Goal: Task Accomplishment & Management: Use online tool/utility

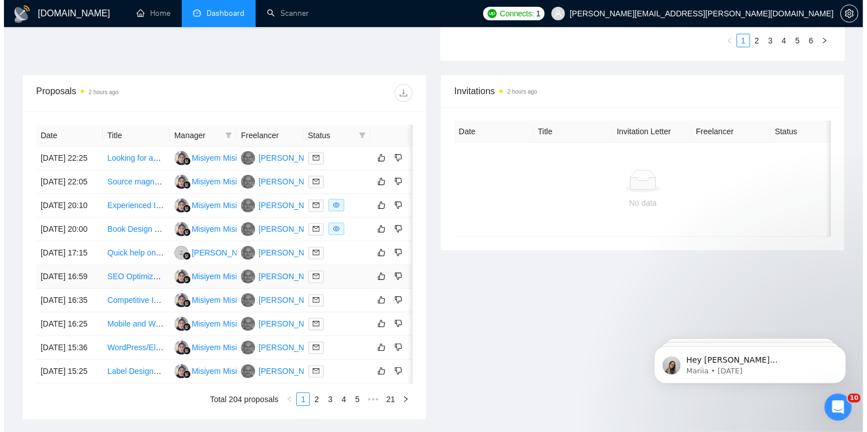
scroll to position [374, 0]
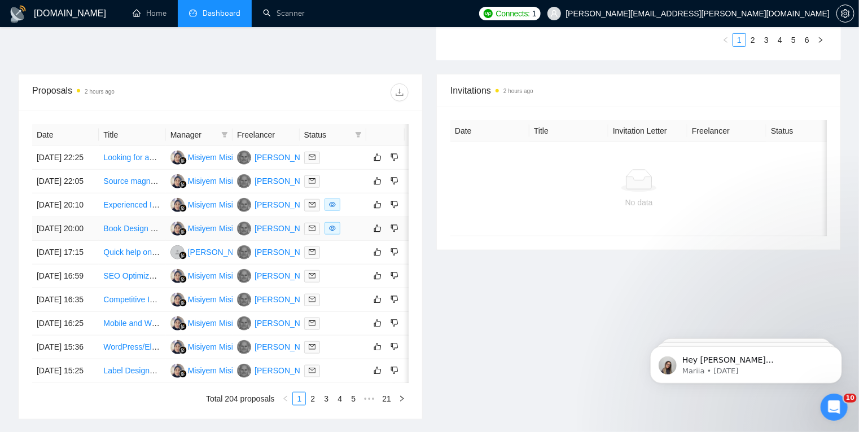
click at [84, 241] on td "[DATE] 20:00" at bounding box center [65, 229] width 67 height 24
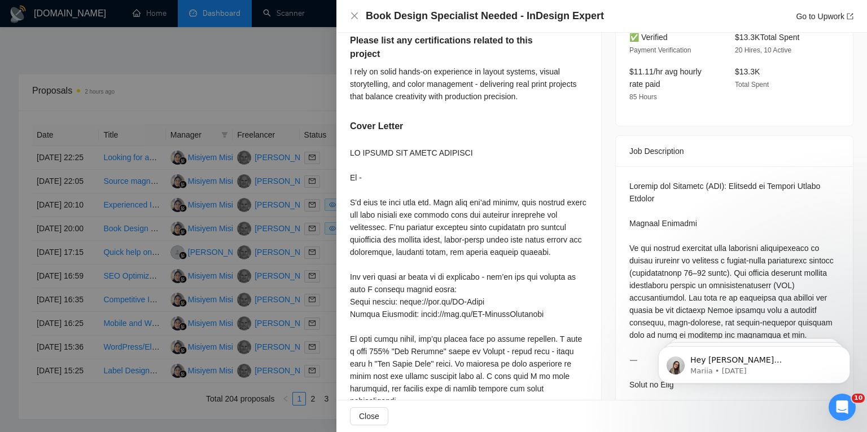
scroll to position [386, 0]
click at [285, 89] on div at bounding box center [433, 216] width 867 height 432
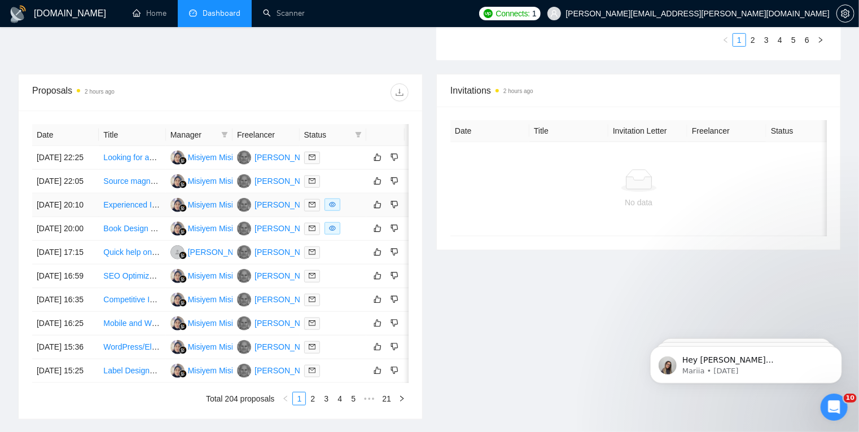
click at [142, 217] on td "Experienced InDesign Graphic Designer for Book Layout and Self-Publishing Forma…" at bounding box center [132, 206] width 67 height 24
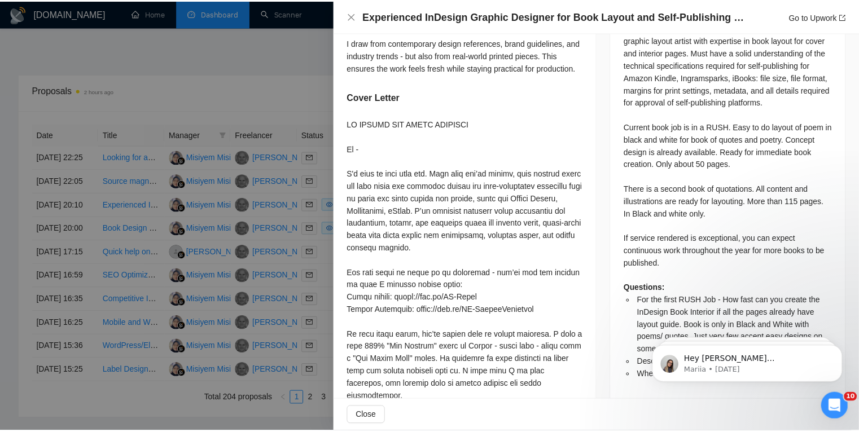
scroll to position [544, 0]
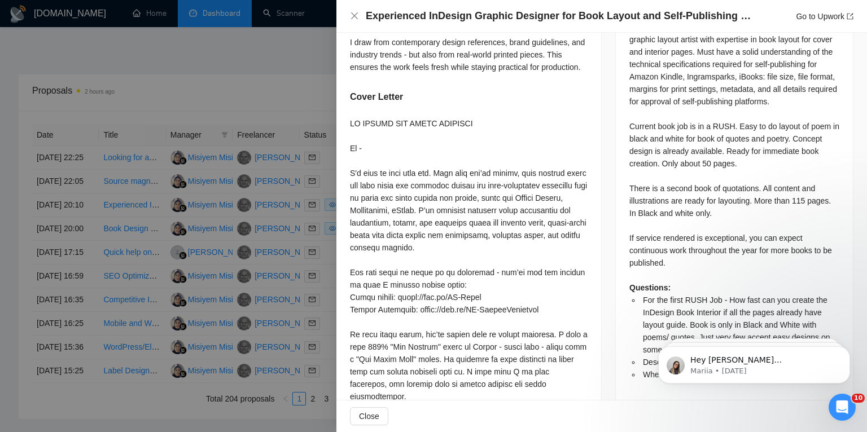
click at [1, 231] on div at bounding box center [433, 216] width 867 height 432
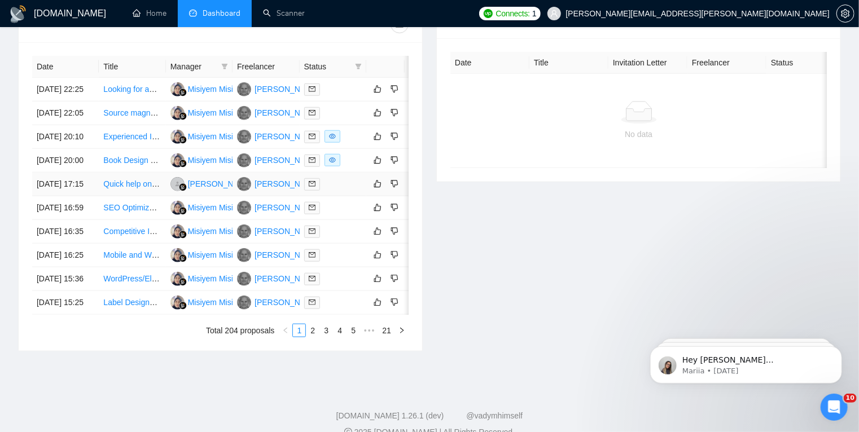
scroll to position [443, 0]
click at [375, 164] on icon "like" at bounding box center [377, 160] width 7 height 7
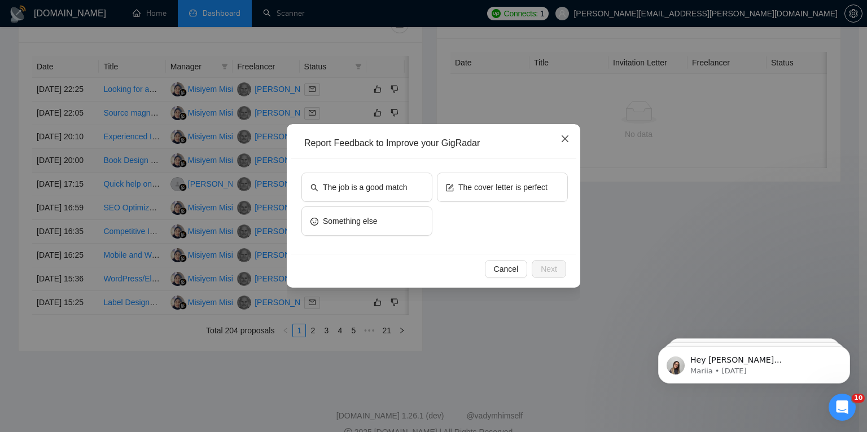
click at [566, 138] on icon "close" at bounding box center [565, 138] width 7 height 7
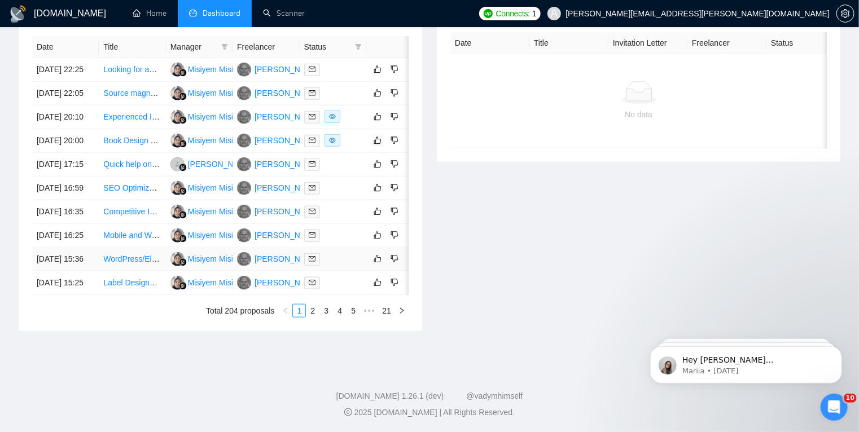
scroll to position [532, 0]
click at [315, 317] on link "2" at bounding box center [313, 311] width 12 height 12
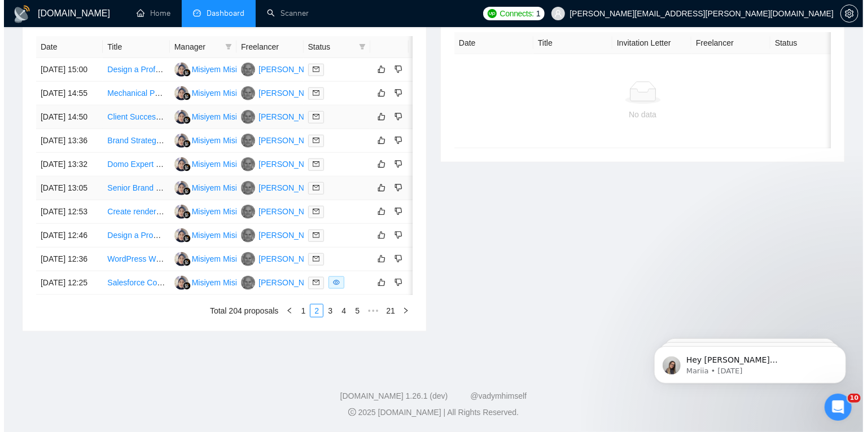
scroll to position [575, 0]
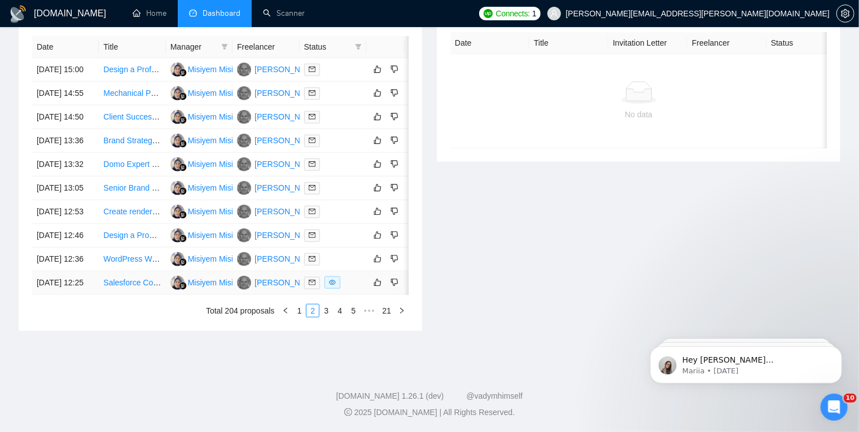
click at [355, 277] on div at bounding box center [333, 283] width 58 height 13
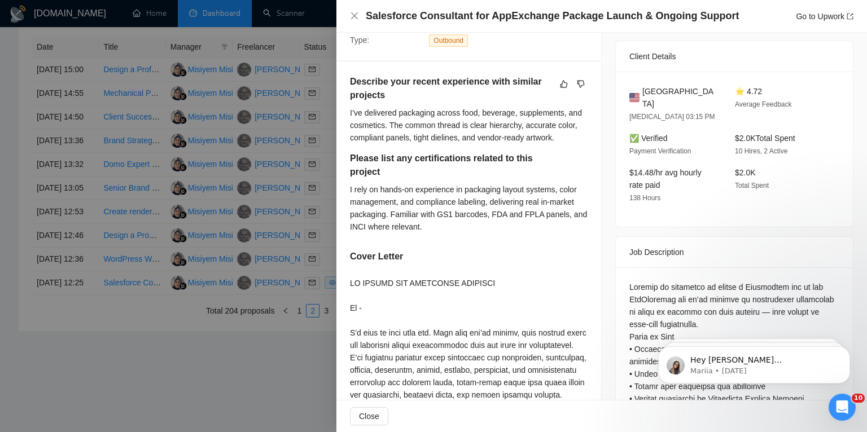
scroll to position [320, 0]
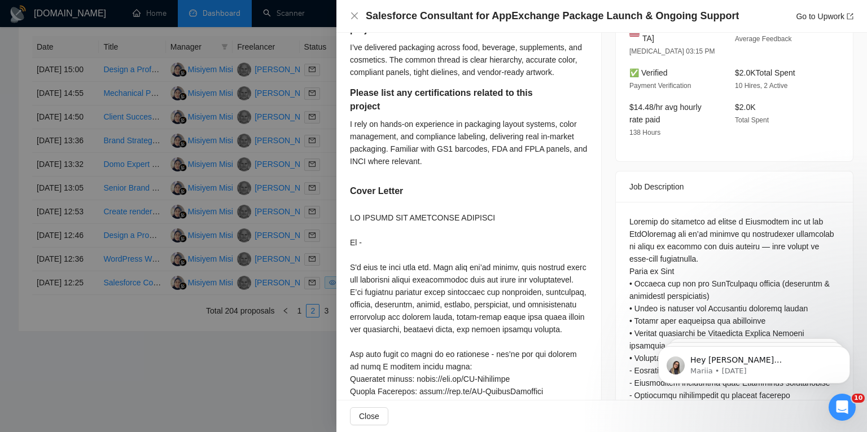
click at [440, 19] on h4 "Salesforce Consultant for AppExchange Package Launch & Ongoing Support" at bounding box center [552, 16] width 373 height 14
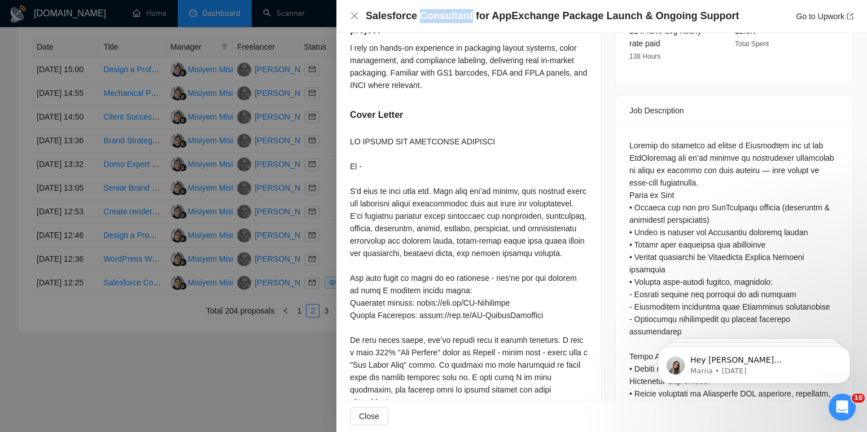
scroll to position [397, 0]
drag, startPoint x: 751, startPoint y: 145, endPoint x: 835, endPoint y: 142, distance: 84.2
click at [835, 142] on div "Questions: Describe your recent experience with similar projects Please list an…" at bounding box center [734, 378] width 237 height 507
copy div "experienced consultant"
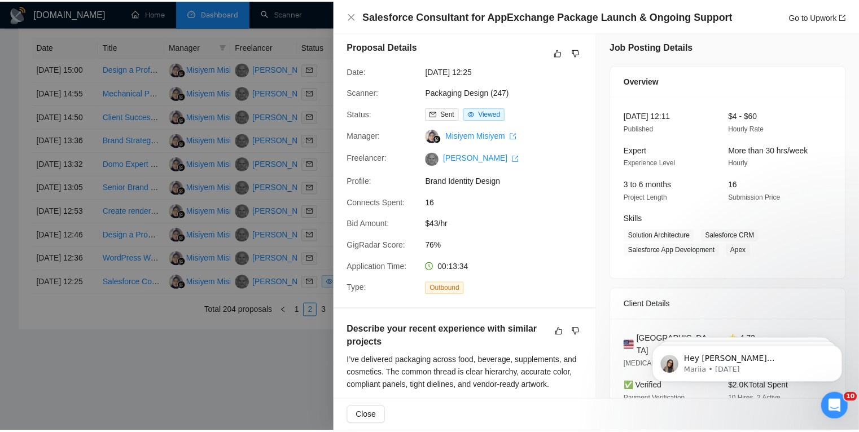
scroll to position [0, 0]
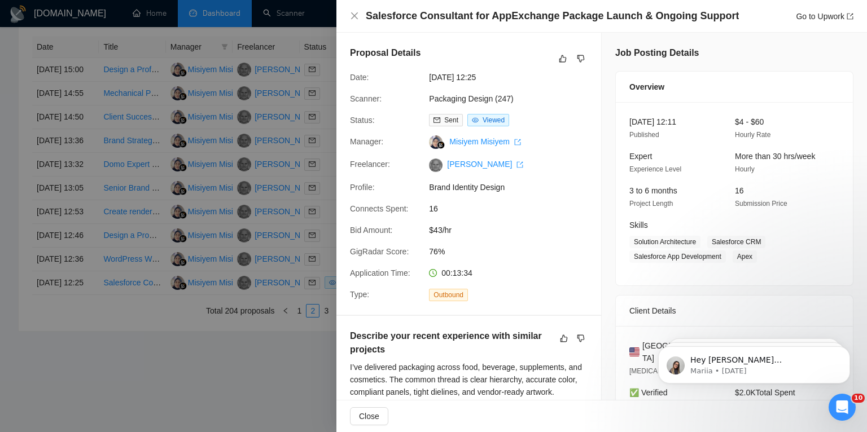
click at [287, 336] on div at bounding box center [433, 216] width 867 height 432
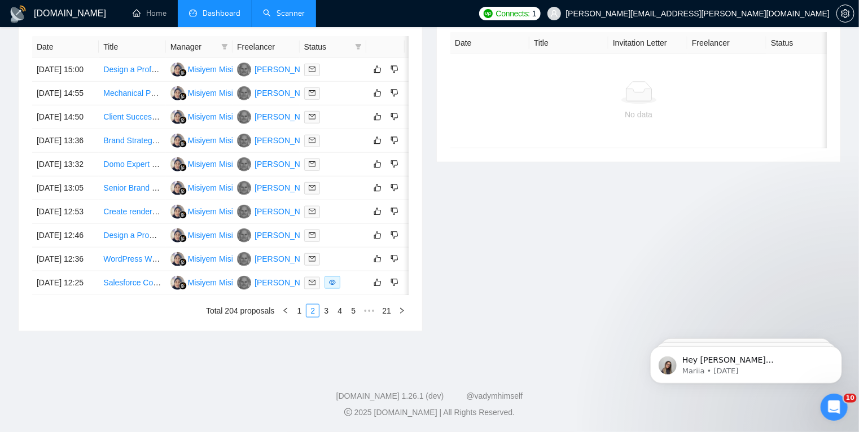
click at [296, 15] on link "Scanner" at bounding box center [284, 13] width 42 height 10
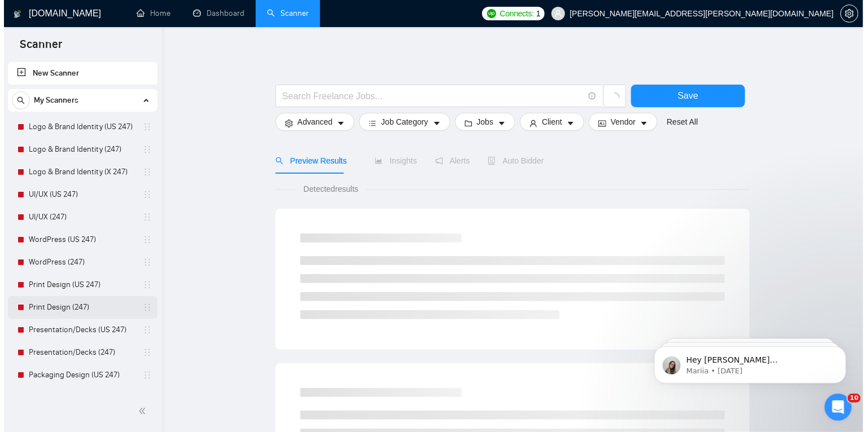
scroll to position [113, 0]
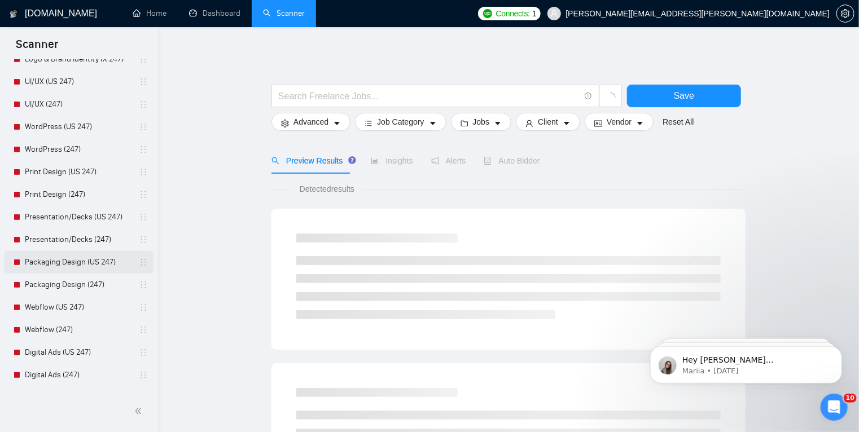
click at [108, 261] on link "Packaging Design (US 247)" at bounding box center [78, 262] width 107 height 23
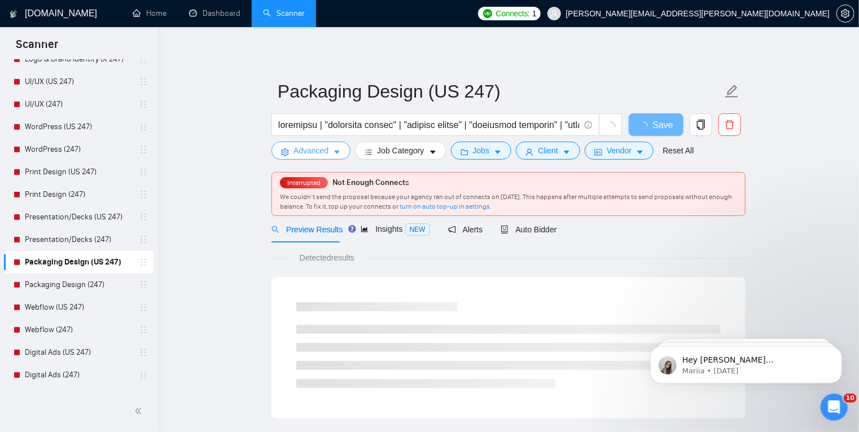
click at [338, 154] on icon "caret-down" at bounding box center [337, 152] width 8 height 8
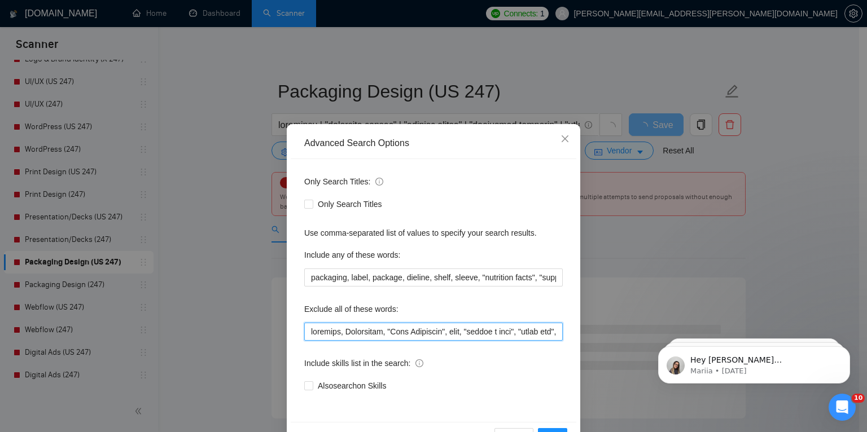
click at [315, 334] on input "text" at bounding box center [433, 332] width 259 height 18
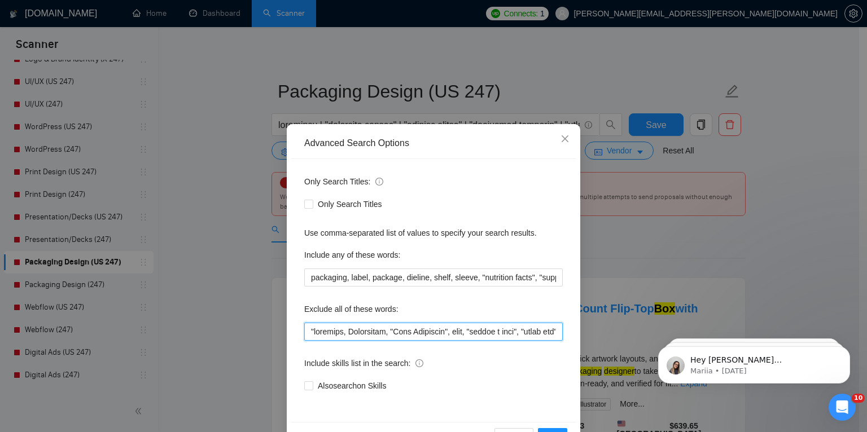
paste input "experienced consultant"
paste input ""experienced consultant","
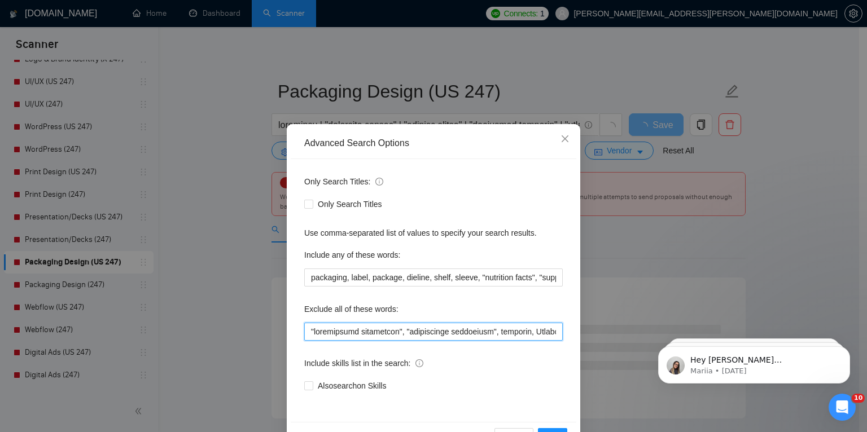
click at [336, 332] on input "text" at bounding box center [433, 332] width 259 height 18
click at [483, 333] on input "text" at bounding box center [433, 332] width 259 height 18
drag, startPoint x: 481, startPoint y: 330, endPoint x: 278, endPoint y: 324, distance: 202.8
click at [278, 324] on div "Advanced Search Options Only Search Titles: Only Search Titles Use comma-separa…" at bounding box center [433, 216] width 867 height 432
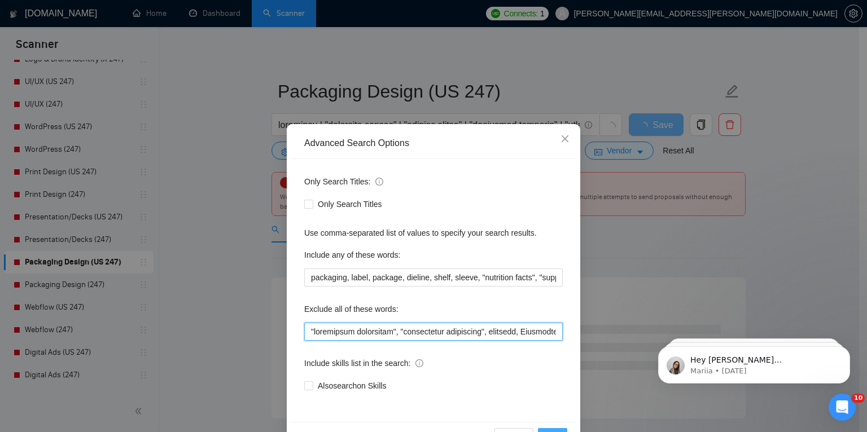
type input ""salesforce consultant", "experienced consultant", position, Headhunter, "Book …"
click at [553, 429] on button "OK" at bounding box center [552, 437] width 29 height 18
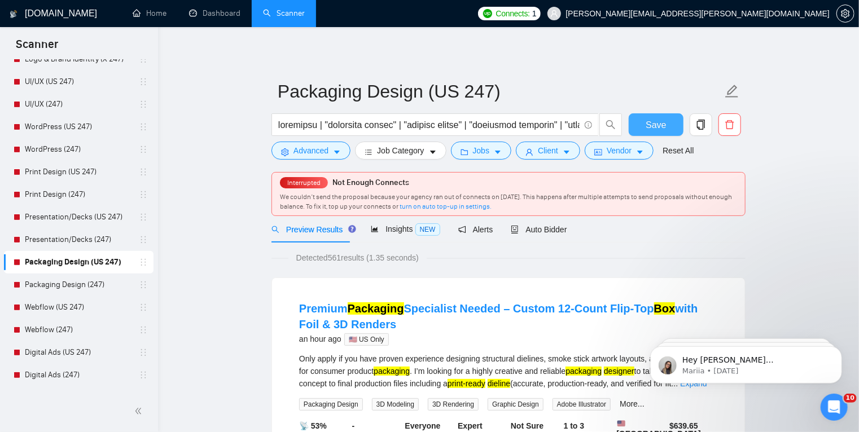
click at [664, 125] on span "Save" at bounding box center [656, 125] width 20 height 14
click at [97, 281] on link "Packaging Design (247)" at bounding box center [78, 285] width 107 height 23
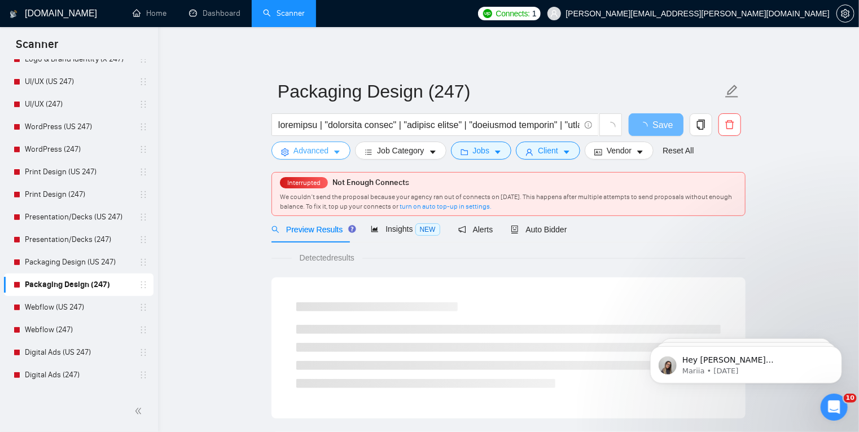
click at [337, 152] on icon "caret-down" at bounding box center [337, 152] width 6 height 3
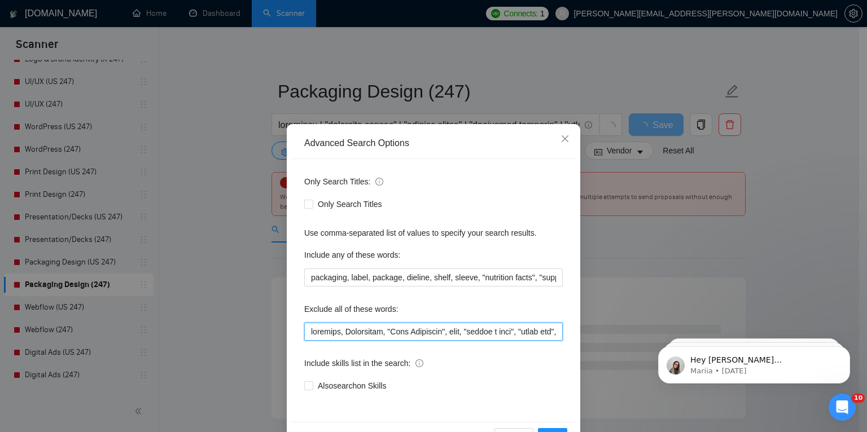
click at [311, 333] on input "text" at bounding box center [433, 332] width 259 height 18
paste input ""salesforce consultant", "experienced consultant","
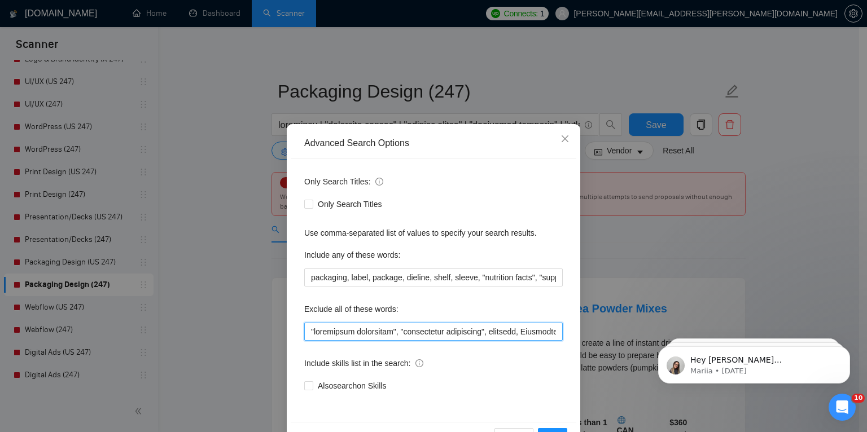
scroll to position [37, 0]
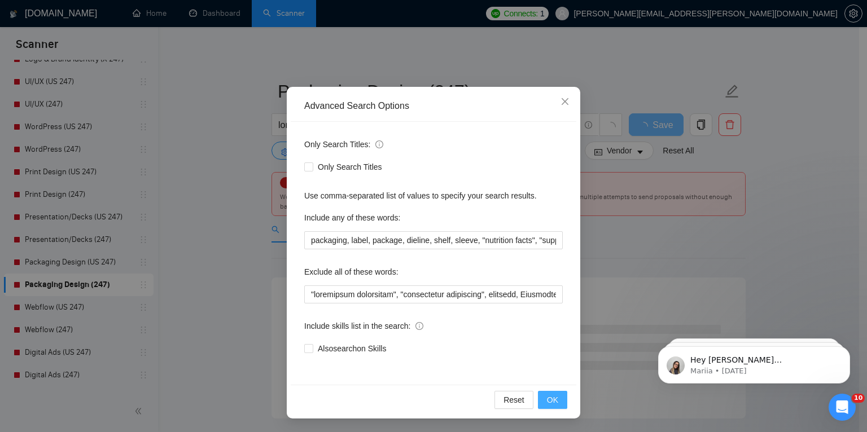
click at [547, 396] on span "OK" at bounding box center [552, 400] width 11 height 12
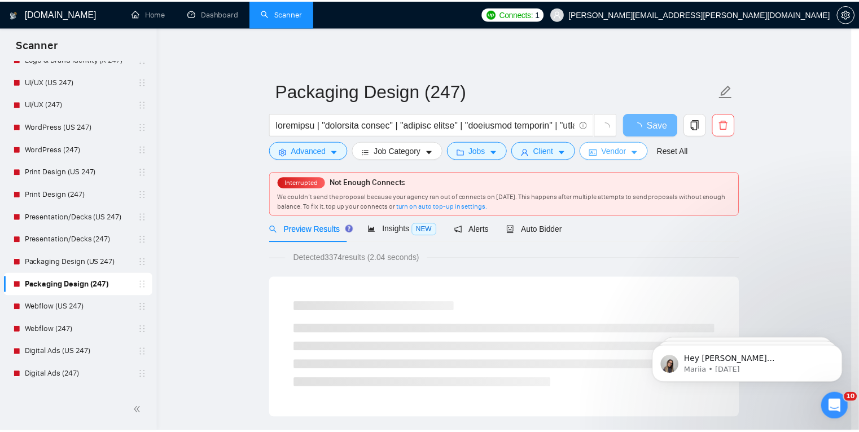
scroll to position [0, 0]
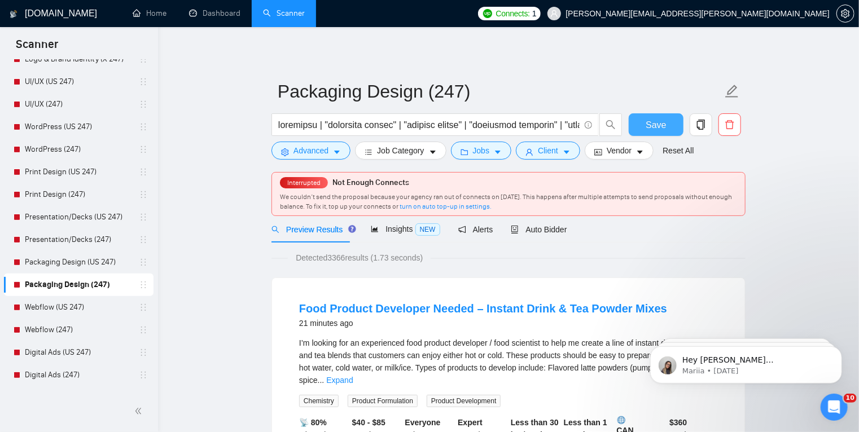
click at [661, 128] on span "Save" at bounding box center [656, 125] width 20 height 14
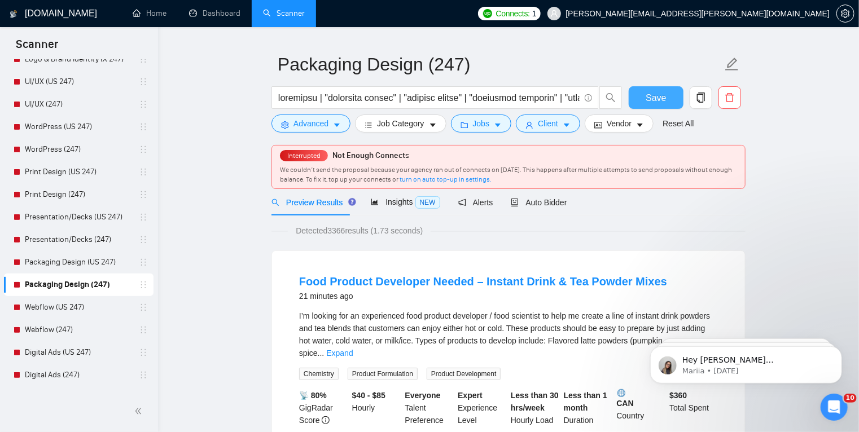
scroll to position [27, 0]
drag, startPoint x: 545, startPoint y: 319, endPoint x: 497, endPoint y: 319, distance: 47.4
click at [497, 319] on div "I’m looking for an experienced food product developer / food scientist to help …" at bounding box center [508, 336] width 419 height 50
copy div "food scientist"
click at [338, 126] on icon "caret-down" at bounding box center [337, 126] width 8 height 8
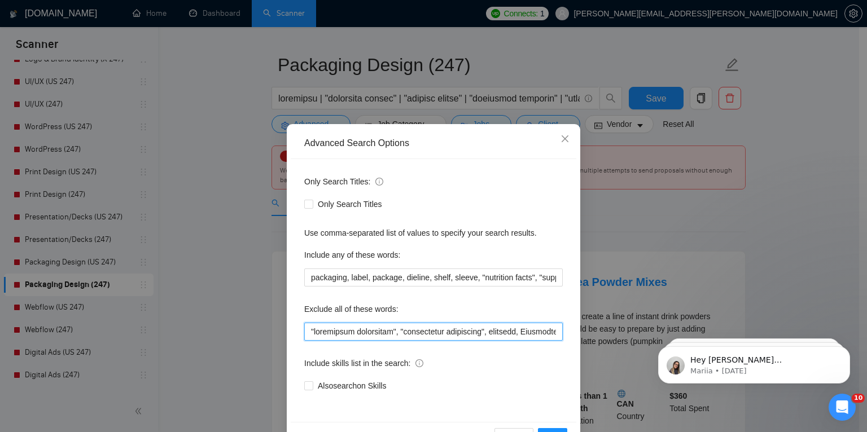
click at [307, 331] on input "text" at bounding box center [433, 332] width 259 height 18
paste input "food scientist"
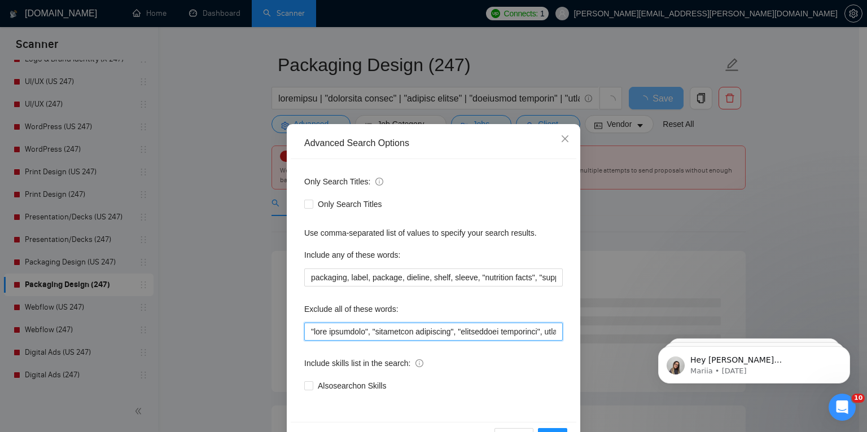
click at [308, 330] on input "text" at bounding box center [433, 332] width 259 height 18
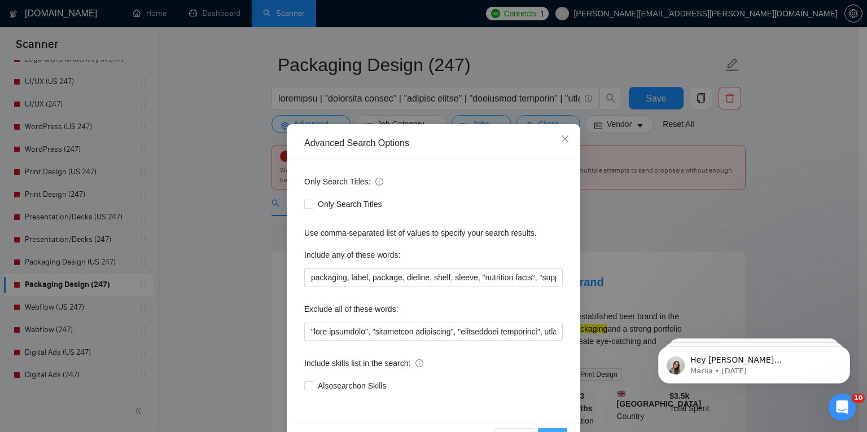
click at [556, 428] on button "OK" at bounding box center [552, 437] width 29 height 18
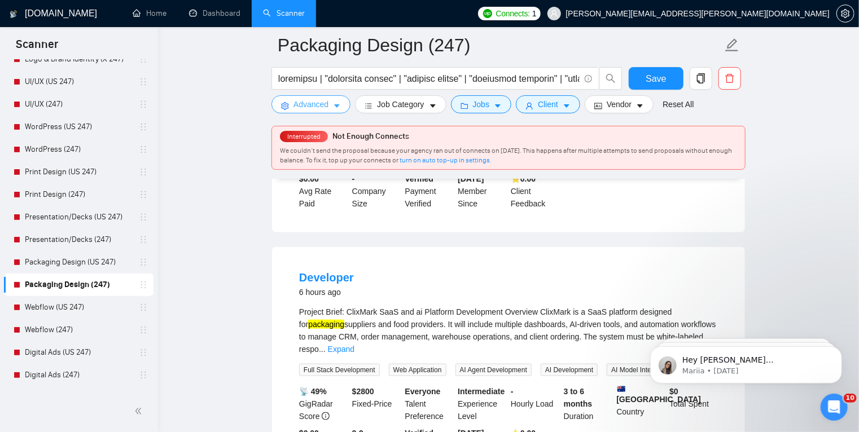
scroll to position [548, 0]
click at [355, 346] on link "Expand" at bounding box center [341, 350] width 27 height 9
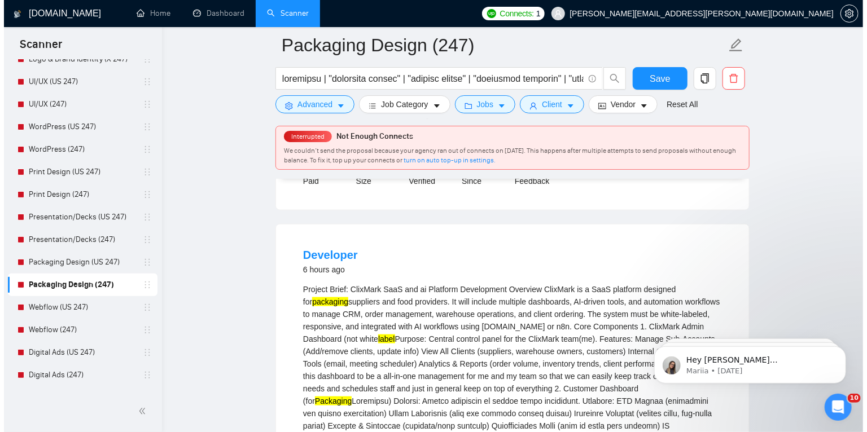
scroll to position [571, 0]
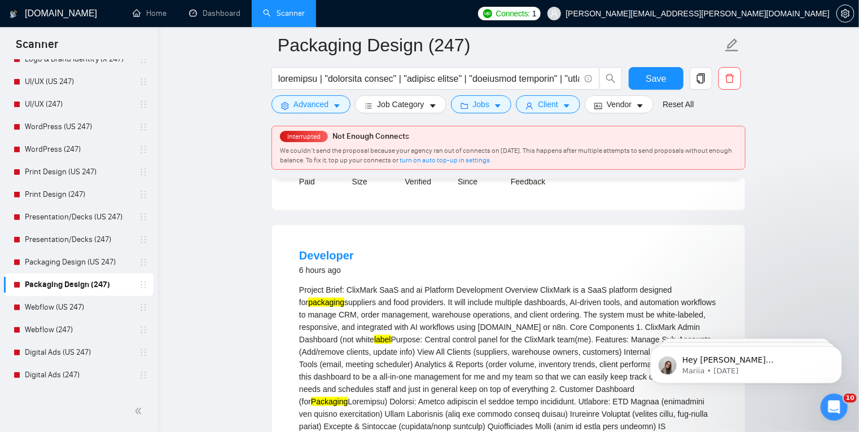
copy div "dashboards"
click at [336, 106] on icon "caret-down" at bounding box center [337, 106] width 6 height 3
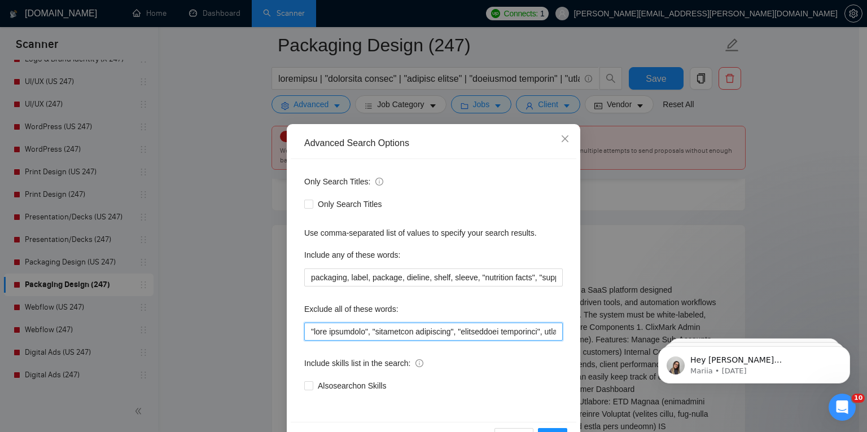
click at [313, 336] on input "text" at bounding box center [433, 332] width 259 height 18
paste input "dashboards"
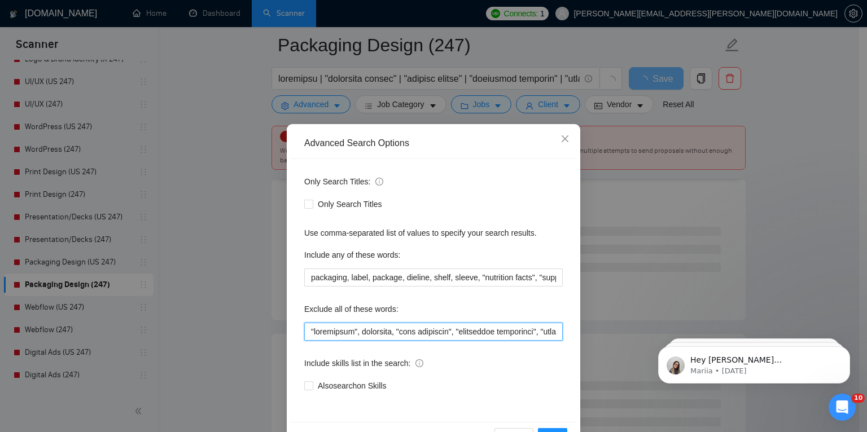
click at [353, 331] on input "text" at bounding box center [433, 332] width 259 height 18
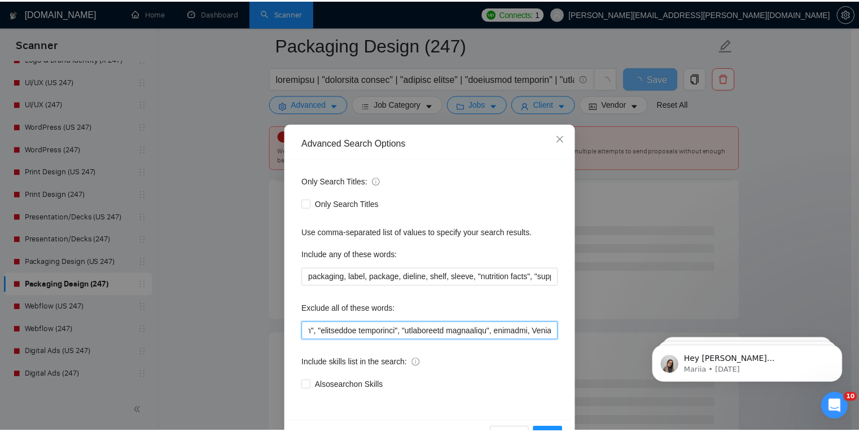
scroll to position [0, 0]
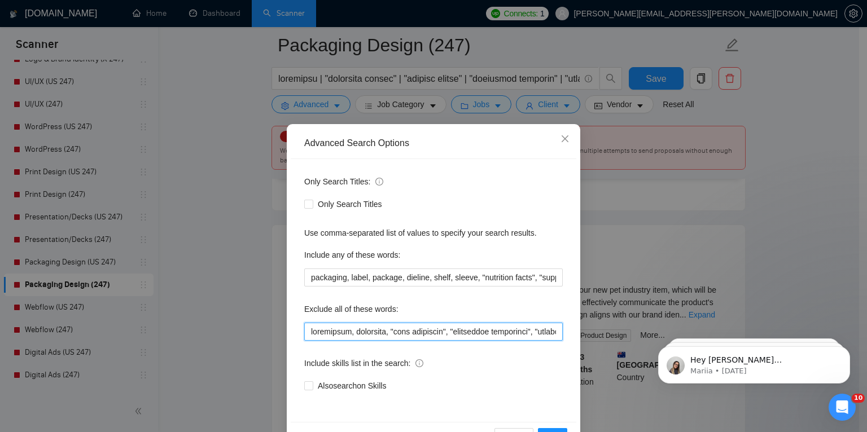
drag, startPoint x: 449, startPoint y: 332, endPoint x: 301, endPoint y: 327, distance: 147.4
click at [304, 327] on input "text" at bounding box center [433, 332] width 259 height 18
type input "dashboards, dashboard, "food scientist", "salesforce consultant", "experienced …"
click at [557, 429] on button "OK" at bounding box center [552, 437] width 29 height 18
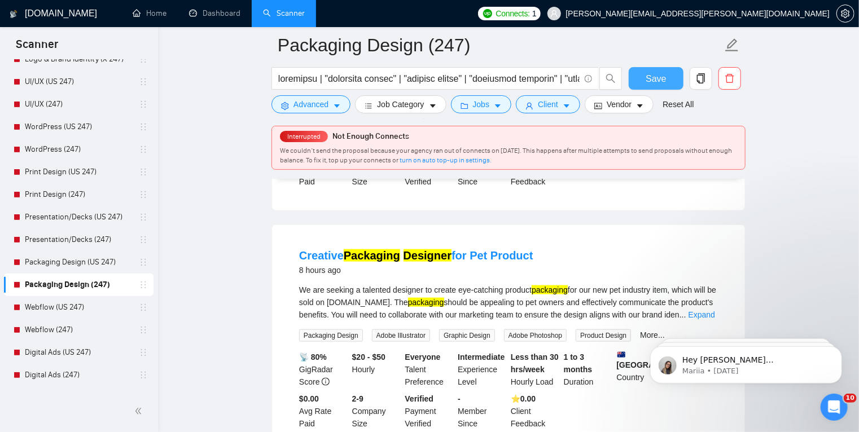
click at [659, 79] on span "Save" at bounding box center [656, 79] width 20 height 14
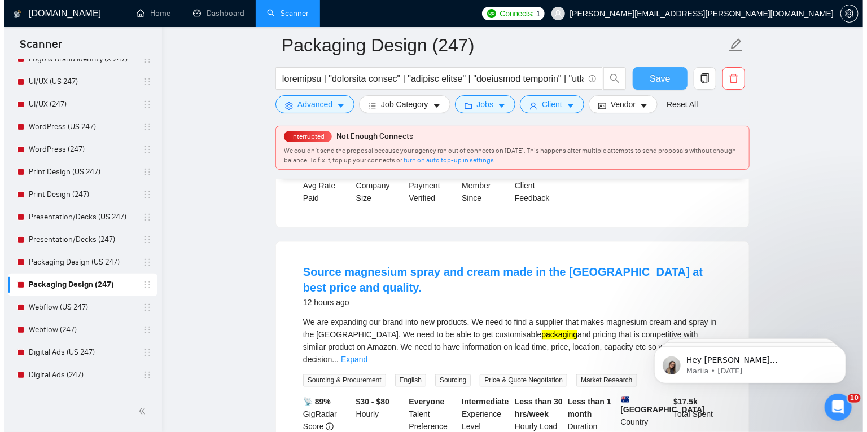
scroll to position [1040, 0]
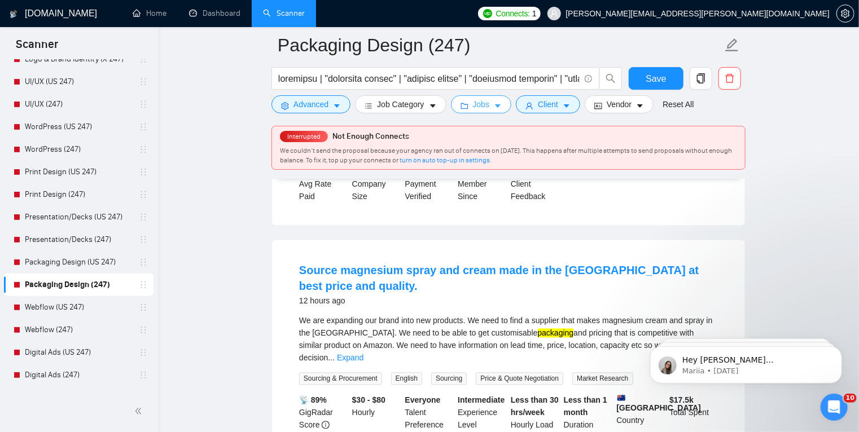
click at [495, 107] on icon "caret-down" at bounding box center [498, 106] width 6 height 3
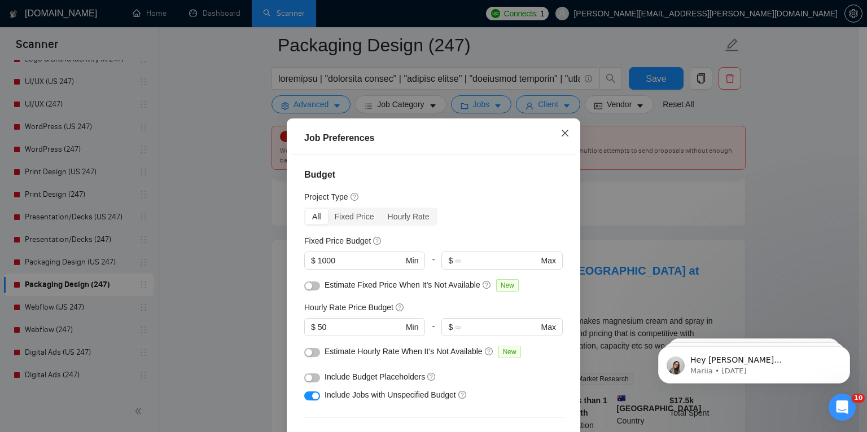
click at [561, 132] on icon "close" at bounding box center [565, 133] width 9 height 9
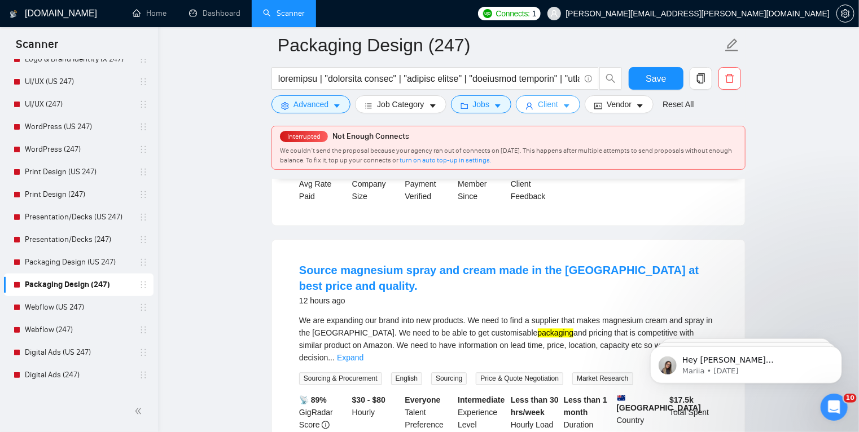
click at [564, 106] on icon "caret-down" at bounding box center [567, 106] width 6 height 3
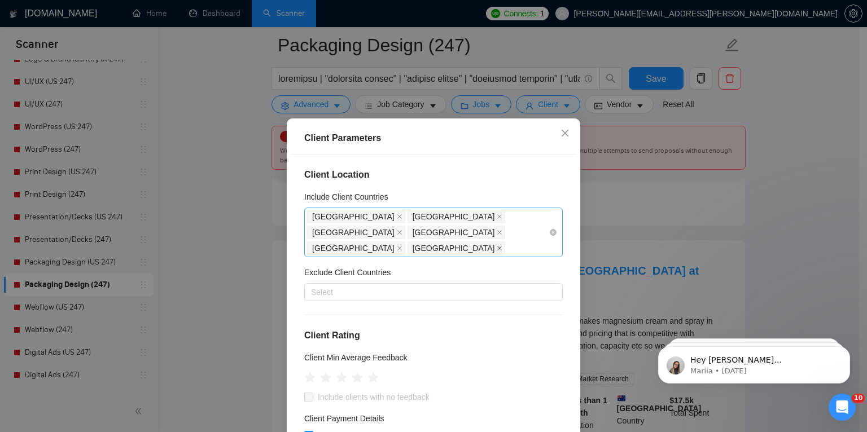
click at [497, 246] on icon "close" at bounding box center [500, 249] width 6 height 6
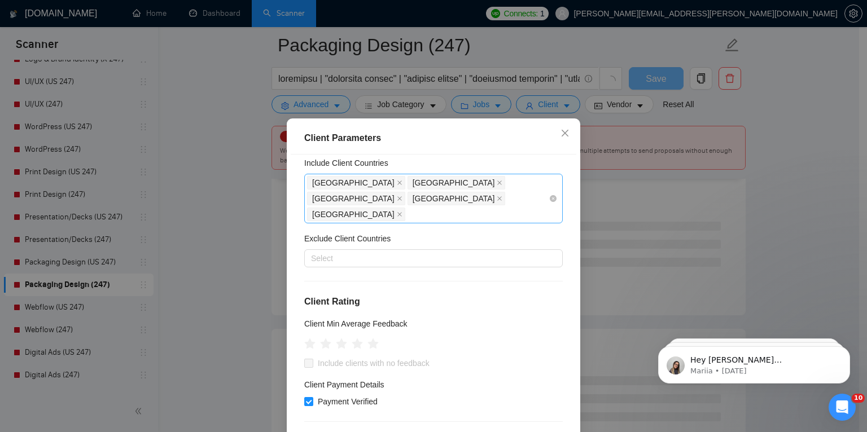
scroll to position [36, 0]
click at [397, 210] on icon "close" at bounding box center [400, 213] width 6 height 6
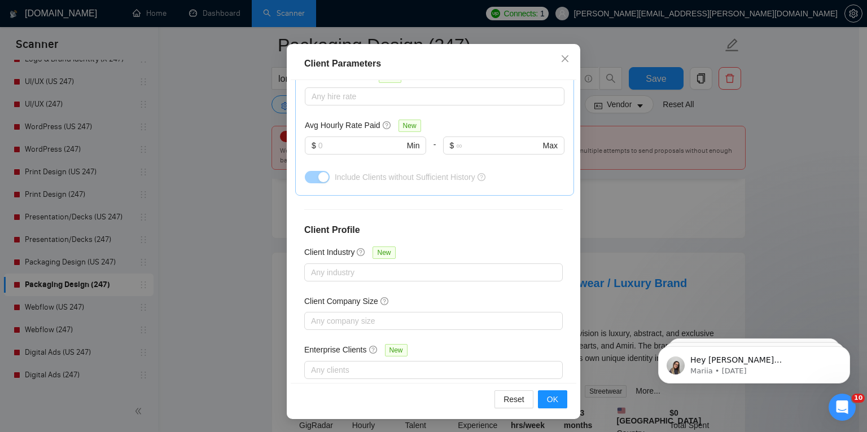
scroll to position [417, 0]
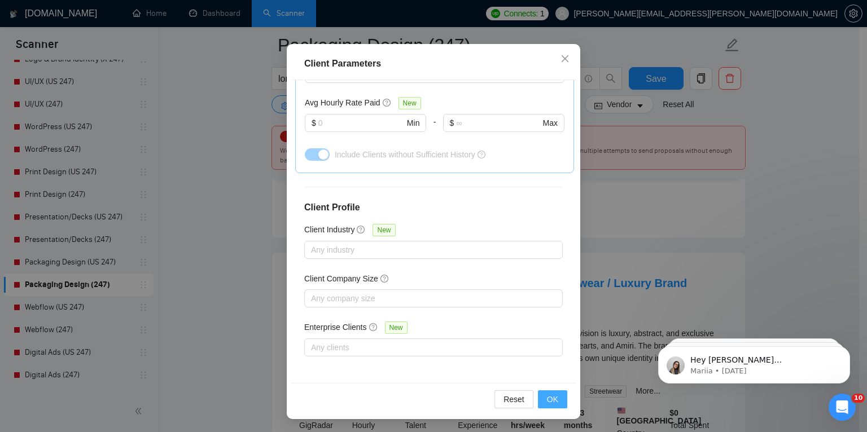
click at [547, 397] on span "OK" at bounding box center [552, 399] width 11 height 12
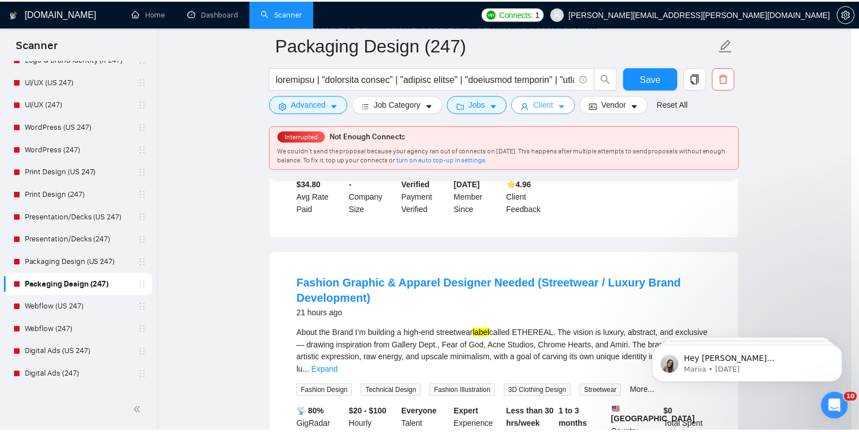
scroll to position [0, 0]
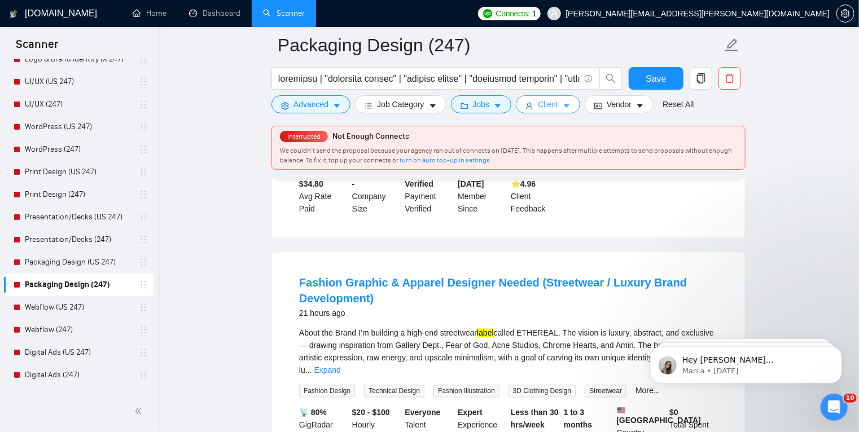
click at [564, 107] on icon "caret-down" at bounding box center [567, 106] width 6 height 3
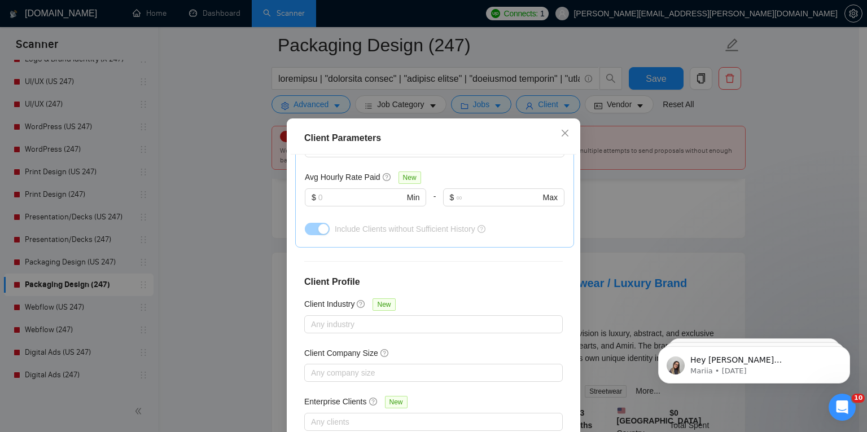
click at [602, 123] on div "Client Parameters Client Location Include Client Countries [GEOGRAPHIC_DATA] [G…" at bounding box center [433, 216] width 867 height 432
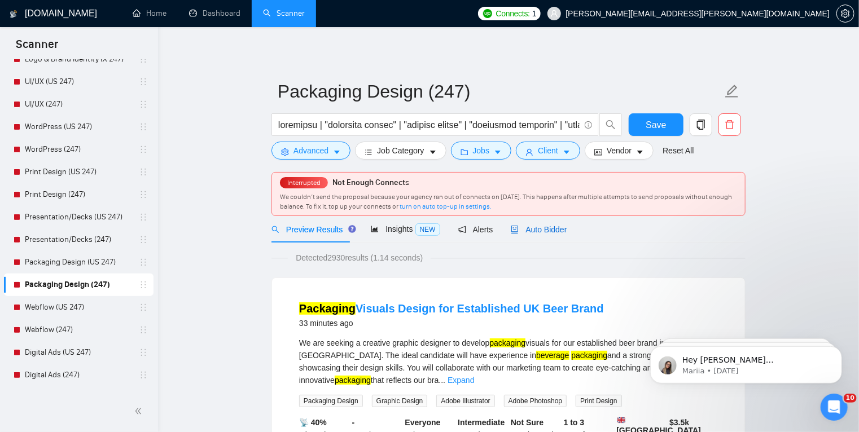
click at [535, 230] on span "Auto Bidder" at bounding box center [539, 229] width 56 height 9
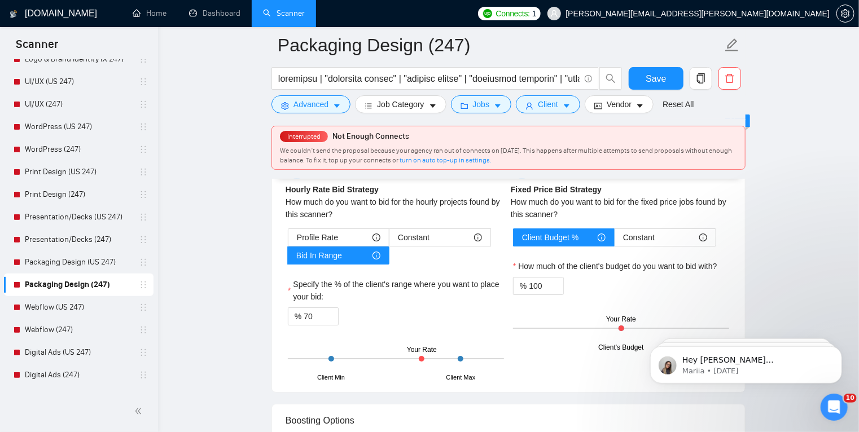
scroll to position [1901, 0]
click at [495, 106] on icon "caret-down" at bounding box center [498, 106] width 6 height 3
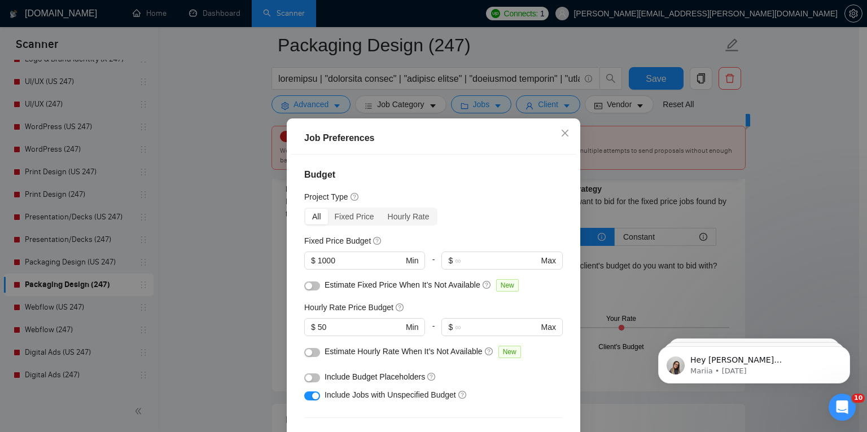
click at [245, 257] on div "Job Preferences Budget Project Type All Fixed Price Hourly Rate Fixed Price Bud…" at bounding box center [433, 216] width 867 height 432
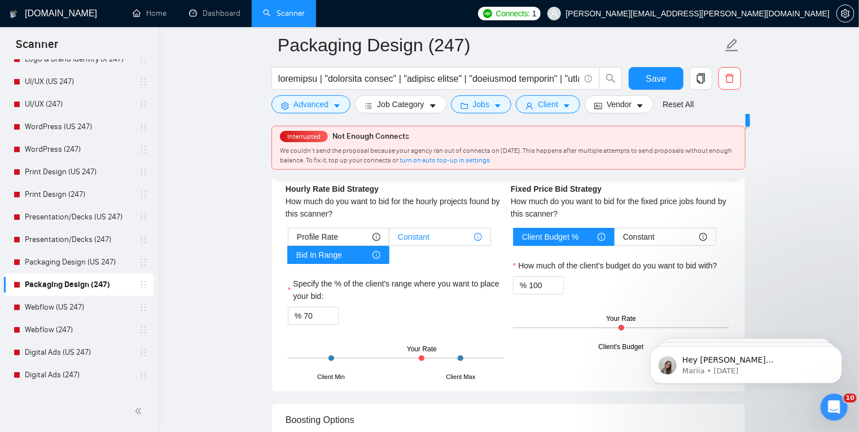
click at [434, 235] on div "Constant" at bounding box center [440, 237] width 84 height 17
click at [390, 240] on input "Constant" at bounding box center [390, 240] width 0 height 0
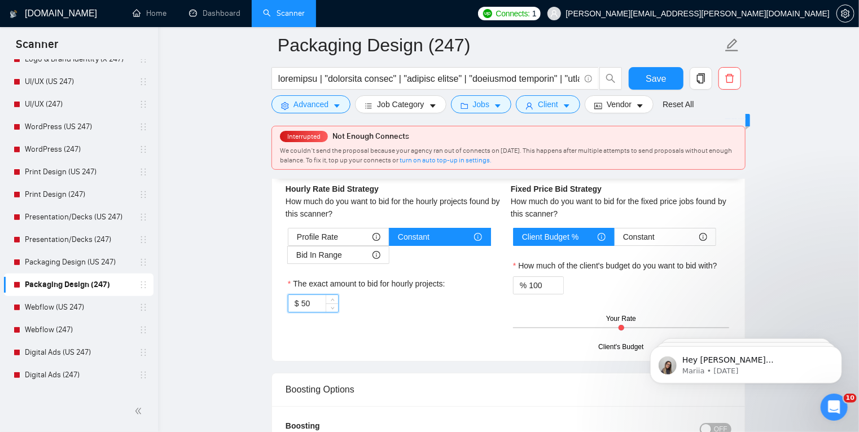
drag, startPoint x: 313, startPoint y: 303, endPoint x: 302, endPoint y: 304, distance: 10.9
click at [302, 304] on input "50" at bounding box center [319, 303] width 37 height 17
type input "60"
click at [402, 314] on div "Hourly Rate Hourly Rate Bid Strategy How much do you want to bid for the hourly…" at bounding box center [395, 241] width 225 height 170
click at [659, 79] on span "Save" at bounding box center [656, 79] width 20 height 14
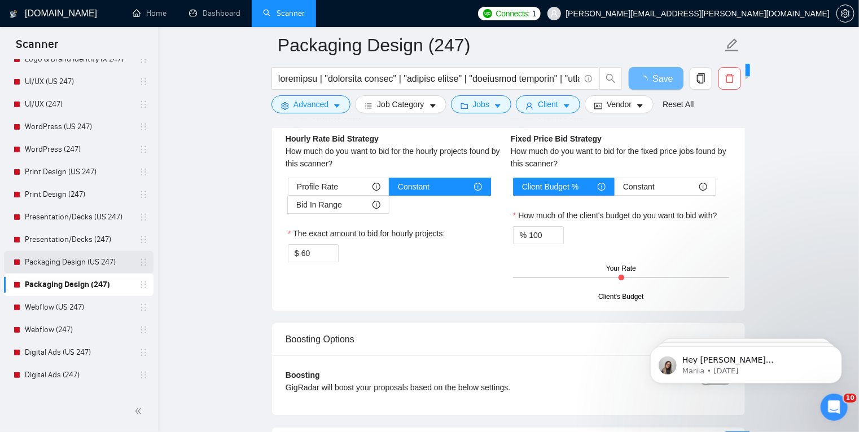
click at [88, 265] on link "Packaging Design (US 247)" at bounding box center [78, 262] width 107 height 23
click at [100, 264] on link "Packaging Design (US 247)" at bounding box center [78, 262] width 107 height 23
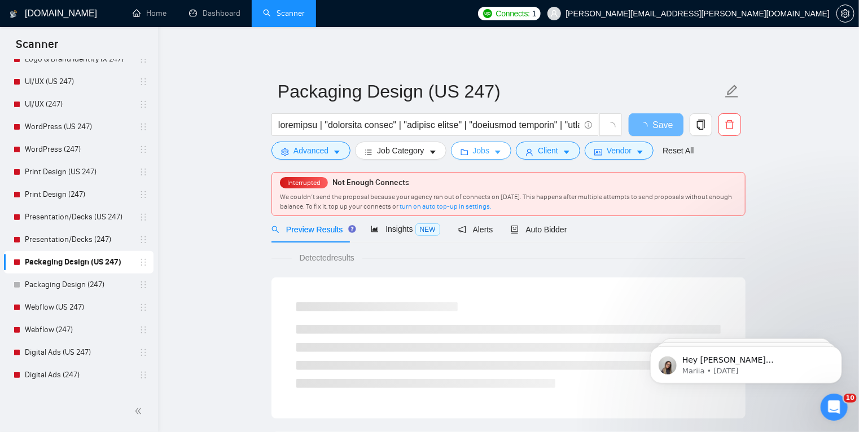
click at [498, 152] on button "Jobs" at bounding box center [481, 151] width 61 height 18
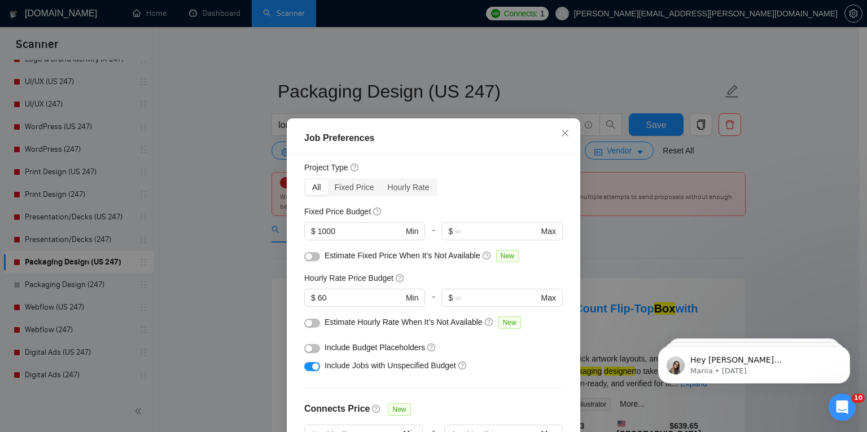
scroll to position [29, 0]
click at [318, 299] on input "60" at bounding box center [360, 298] width 85 height 12
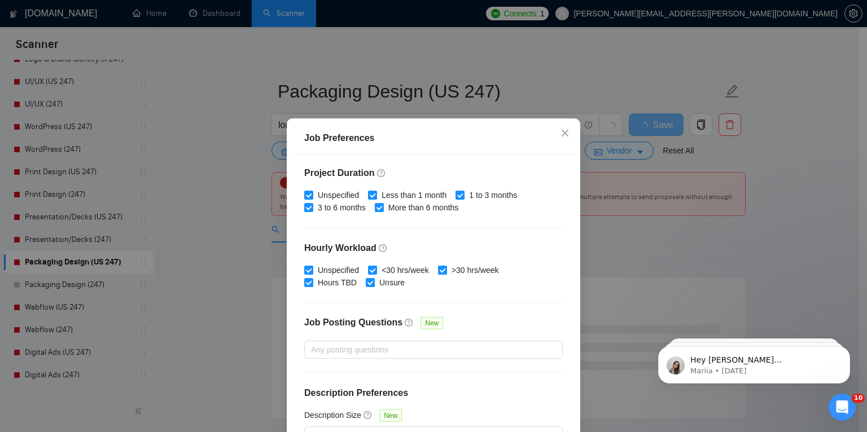
scroll to position [75, 0]
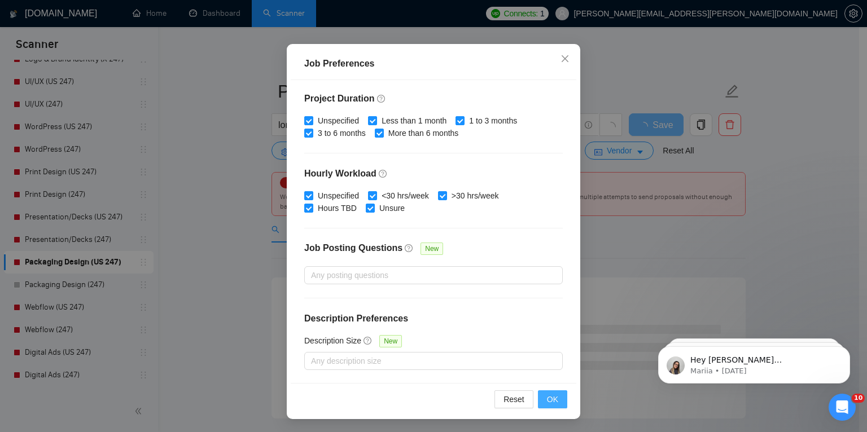
type input "50"
click at [554, 400] on span "OK" at bounding box center [552, 399] width 11 height 12
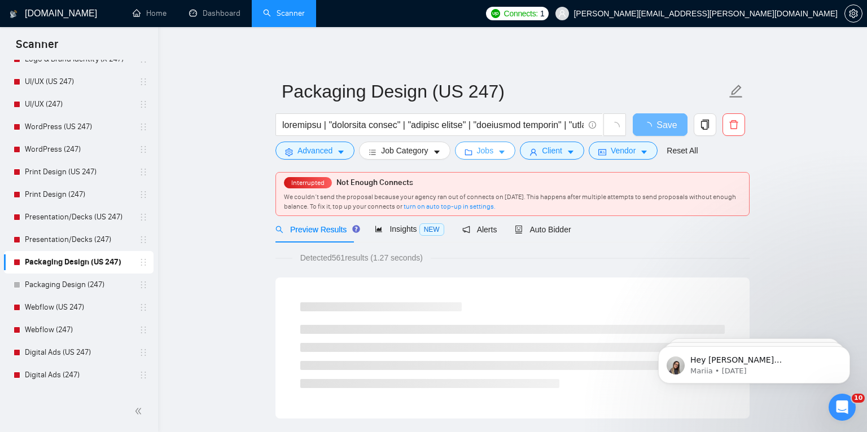
scroll to position [0, 0]
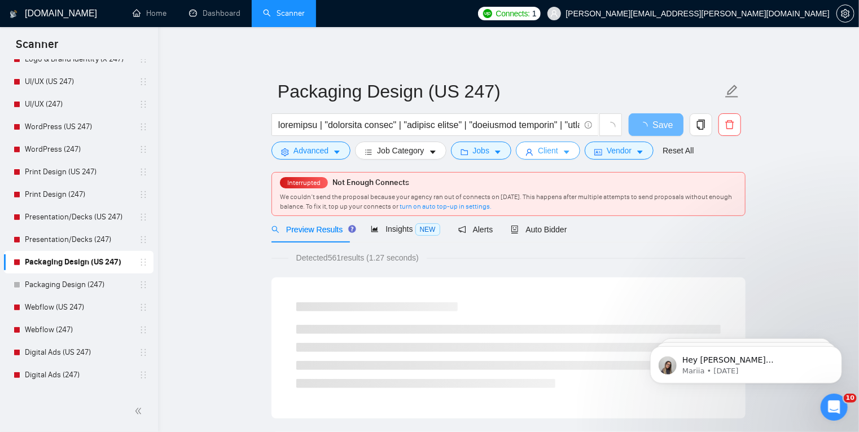
click at [564, 152] on icon "caret-down" at bounding box center [567, 152] width 6 height 3
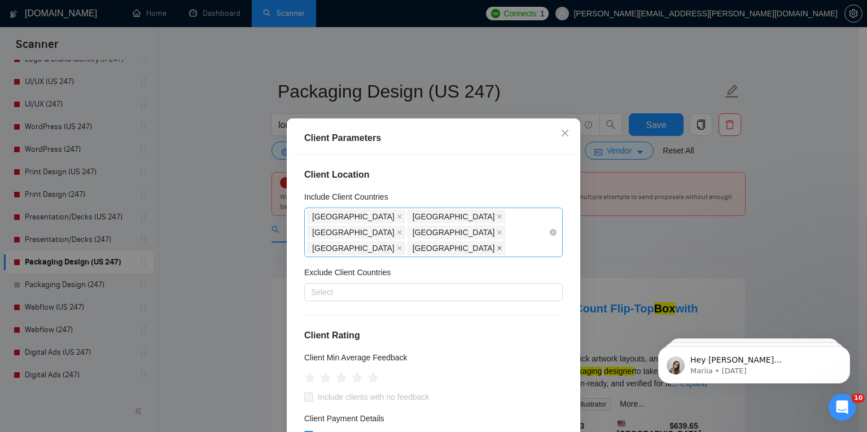
click at [498, 247] on icon "close" at bounding box center [500, 249] width 5 height 5
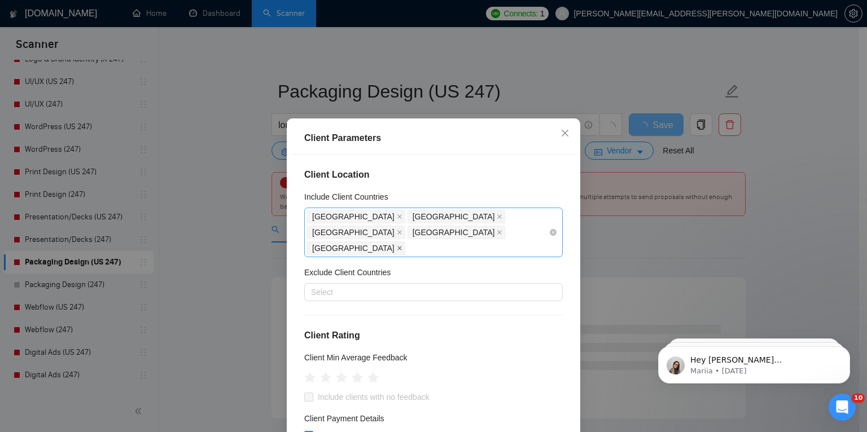
click at [397, 247] on icon "close" at bounding box center [399, 249] width 5 height 5
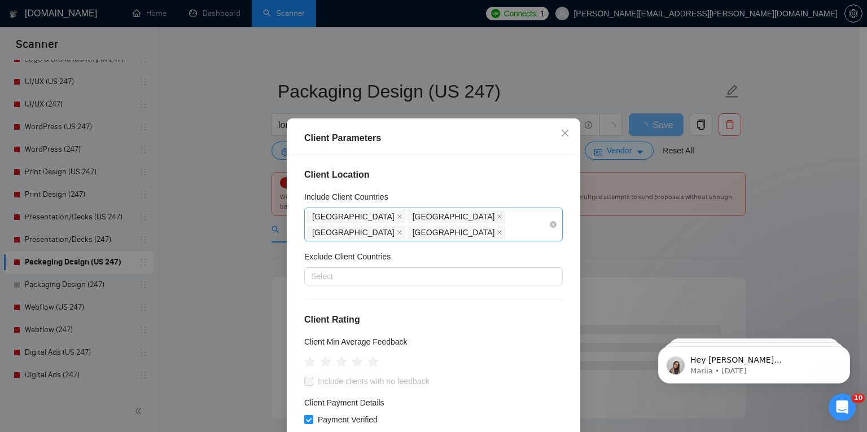
click at [395, 233] on div "[GEOGRAPHIC_DATA] [GEOGRAPHIC_DATA] [GEOGRAPHIC_DATA] [GEOGRAPHIC_DATA]" at bounding box center [428, 225] width 242 height 32
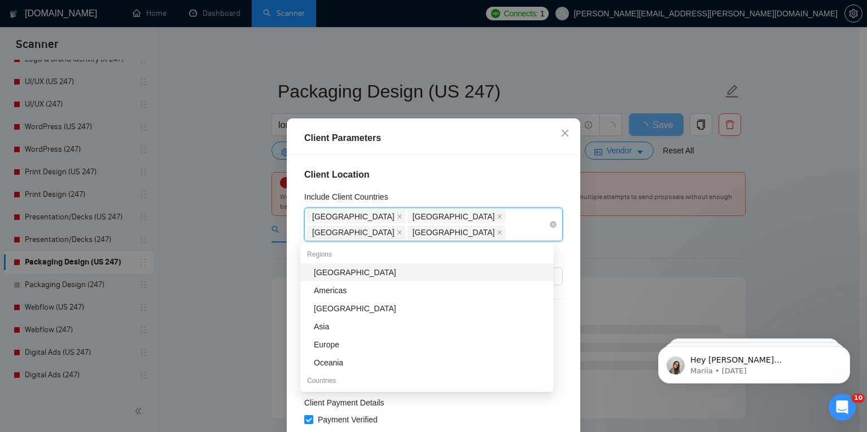
click at [530, 154] on div "Client Parameters" at bounding box center [434, 139] width 286 height 32
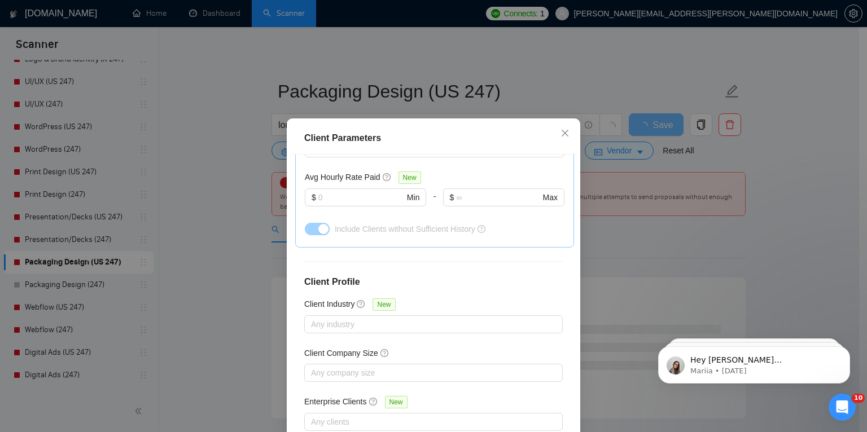
scroll to position [75, 0]
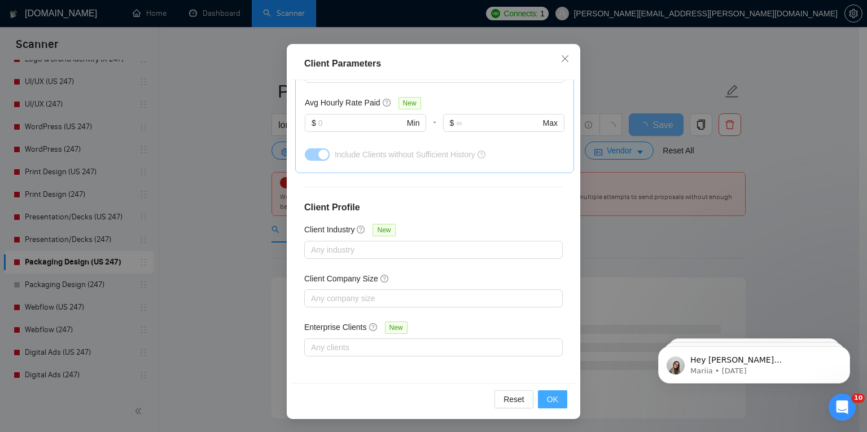
click at [549, 400] on span "OK" at bounding box center [552, 399] width 11 height 12
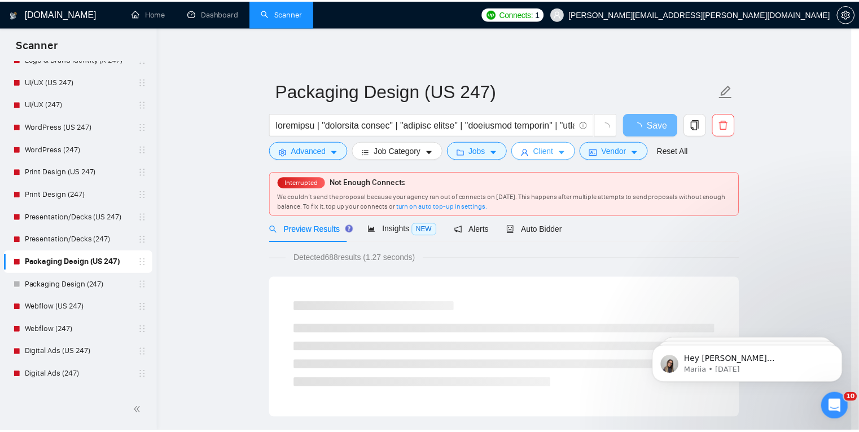
scroll to position [0, 0]
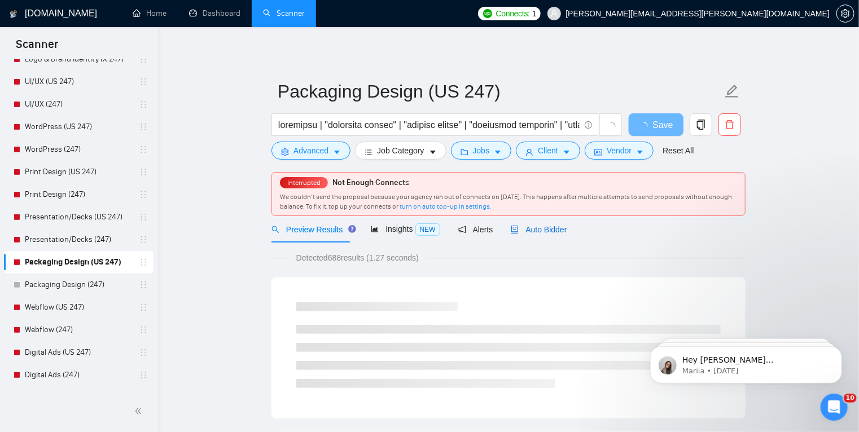
click at [536, 230] on span "Auto Bidder" at bounding box center [539, 229] width 56 height 9
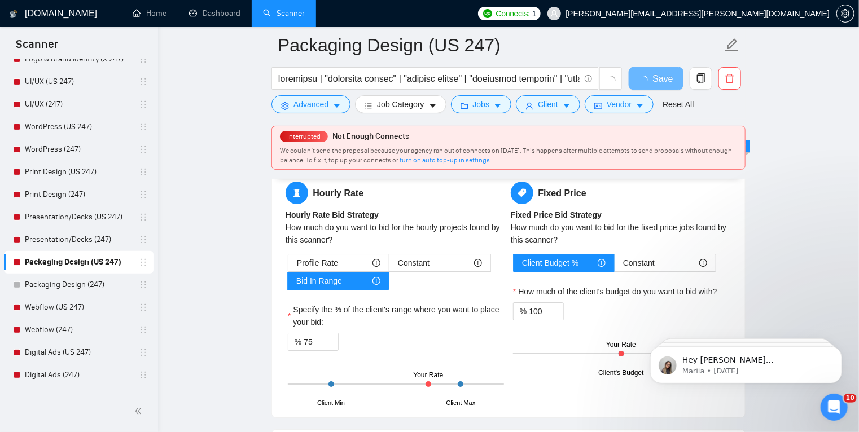
scroll to position [1819, 0]
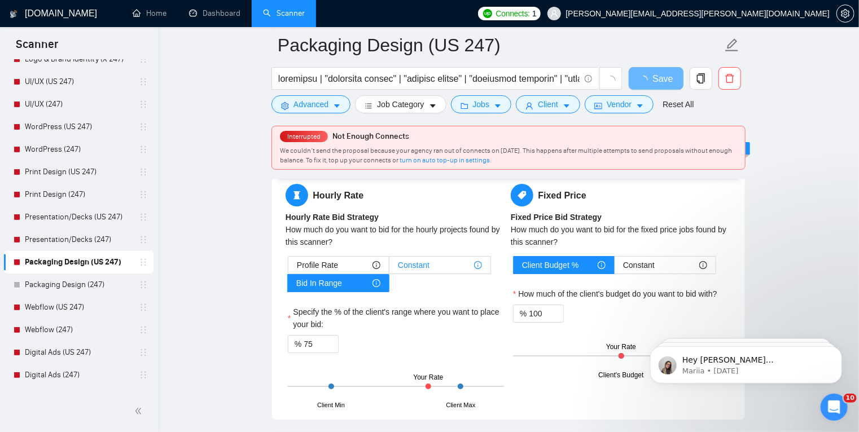
click at [445, 264] on div "Constant" at bounding box center [440, 265] width 84 height 17
click at [390, 268] on input "Constant" at bounding box center [390, 268] width 0 height 0
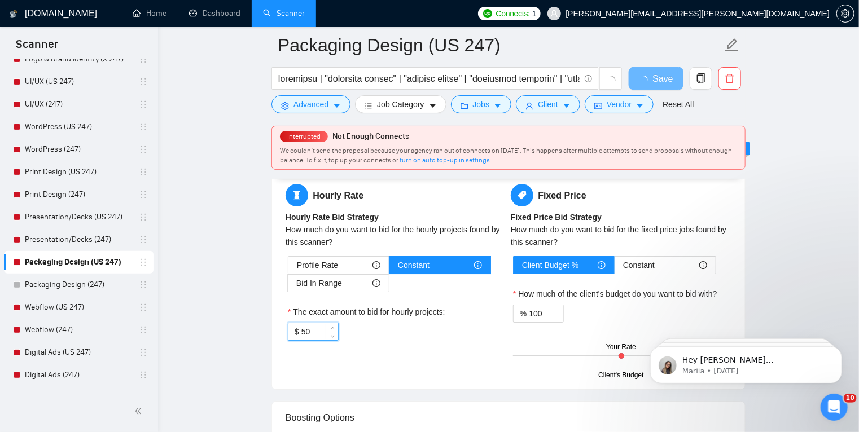
drag, startPoint x: 310, startPoint y: 331, endPoint x: 300, endPoint y: 331, distance: 9.6
click at [301, 331] on input "50" at bounding box center [319, 331] width 37 height 17
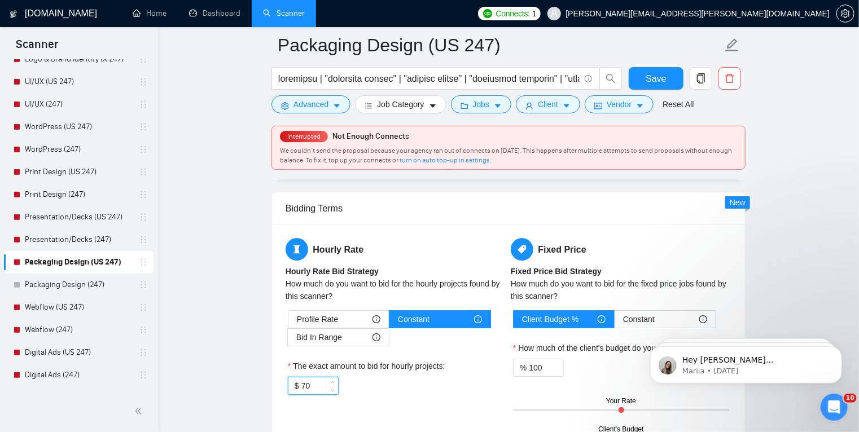
type input "70"
click at [512, 197] on div "Bidding Terms" at bounding box center [509, 209] width 446 height 32
click at [653, 79] on span "Save" at bounding box center [656, 79] width 20 height 14
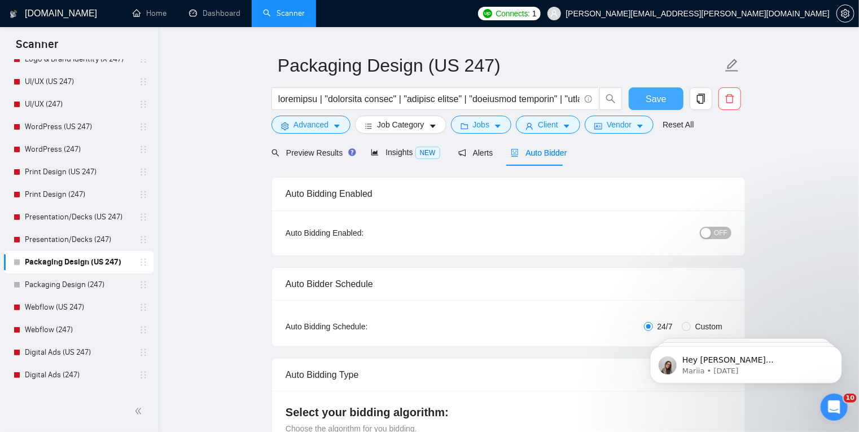
scroll to position [0, 0]
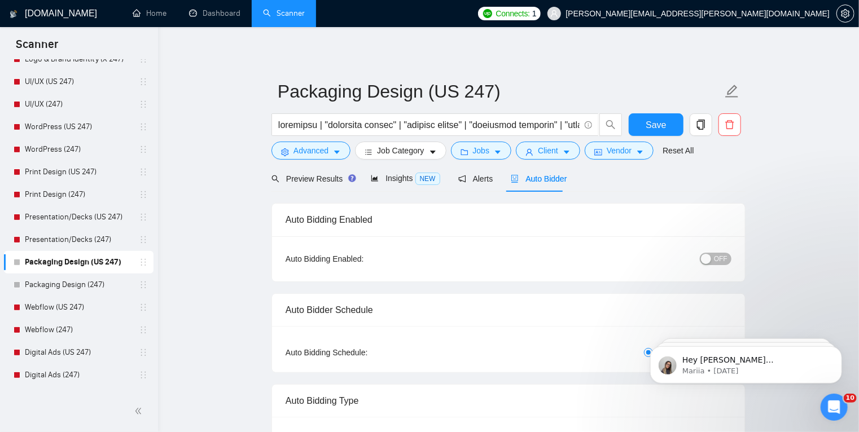
click at [714, 257] on button "OFF" at bounding box center [716, 259] width 32 height 12
click at [659, 128] on span "Save" at bounding box center [656, 125] width 20 height 14
click at [94, 289] on link "Packaging Design (247)" at bounding box center [78, 285] width 107 height 23
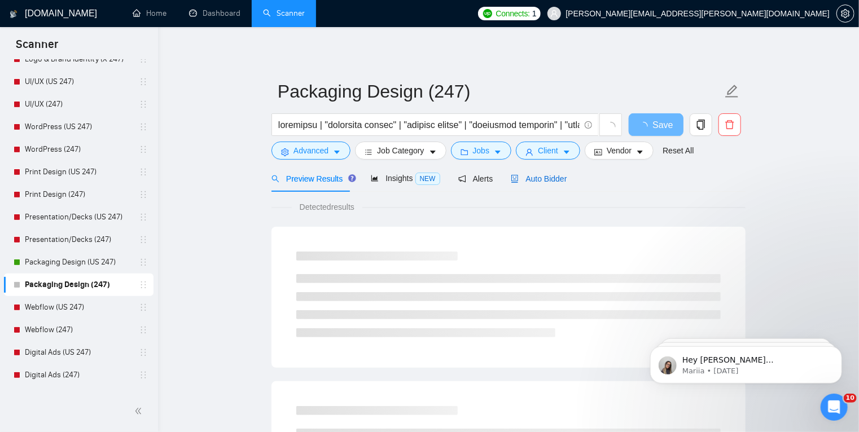
click at [541, 176] on span "Auto Bidder" at bounding box center [539, 178] width 56 height 9
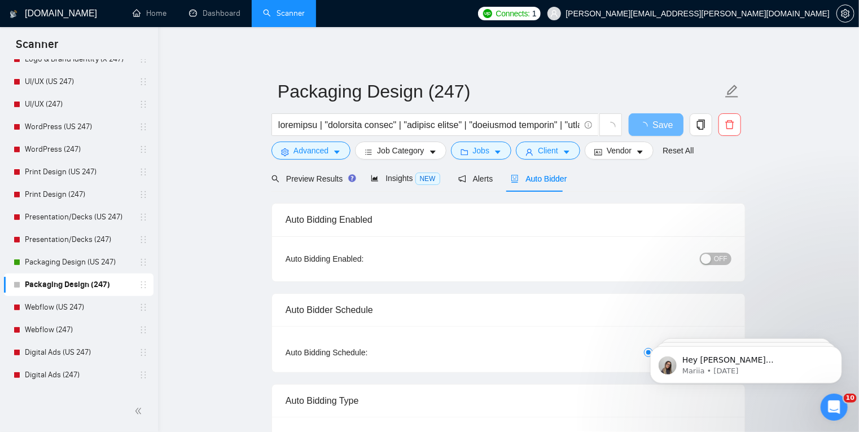
click at [717, 260] on span "OFF" at bounding box center [721, 259] width 14 height 12
click at [663, 125] on span "Save" at bounding box center [656, 125] width 20 height 14
